Goal: Browse casually

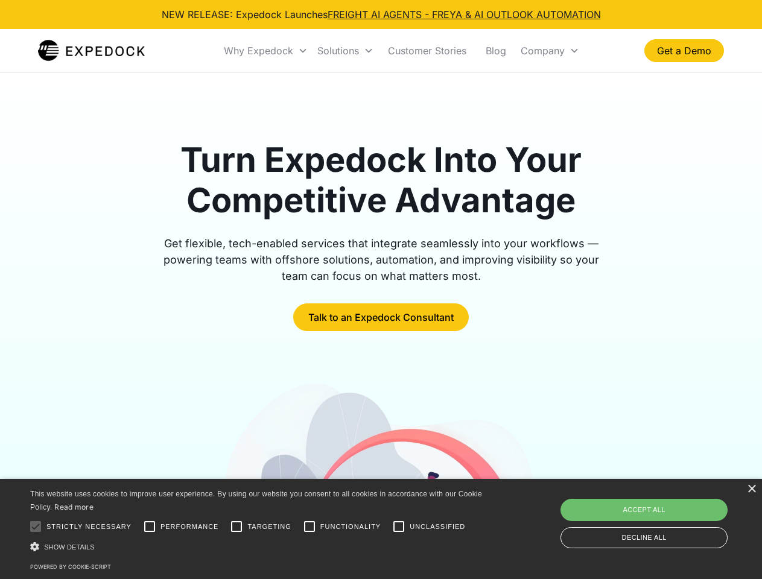
click at [266, 51] on div "Why Expedock" at bounding box center [258, 51] width 69 height 12
click at [345, 51] on div "Solutions" at bounding box center [338, 51] width 42 height 12
click at [550, 51] on div "Company" at bounding box center [543, 51] width 44 height 12
click at [36, 527] on div at bounding box center [36, 527] width 24 height 24
click at [150, 527] on input "Performance" at bounding box center [150, 527] width 24 height 24
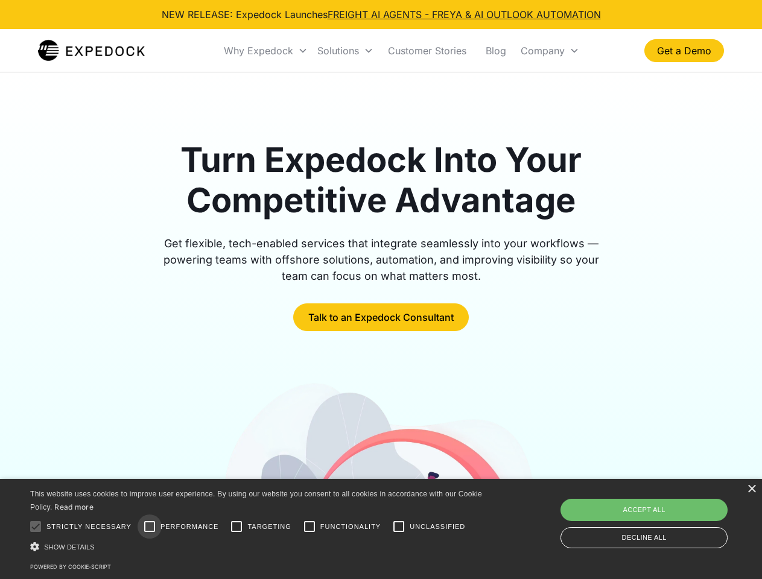
checkbox input "true"
click at [237, 527] on input "Targeting" at bounding box center [236, 527] width 24 height 24
checkbox input "true"
click at [310, 527] on input "Functionality" at bounding box center [309, 527] width 24 height 24
checkbox input "true"
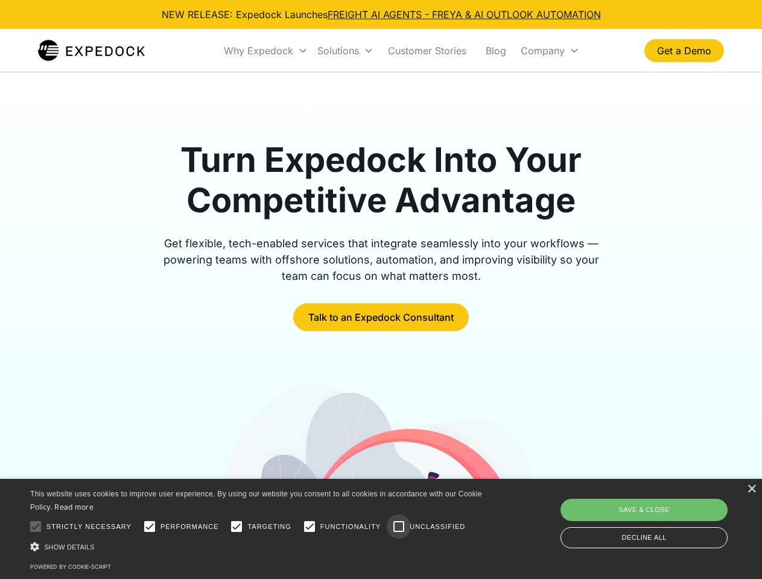
click at [399, 527] on input "Unclassified" at bounding box center [399, 527] width 24 height 24
checkbox input "true"
click at [258, 547] on div "Show details Hide details" at bounding box center [258, 547] width 456 height 13
